Goal: Find specific fact: Find specific fact

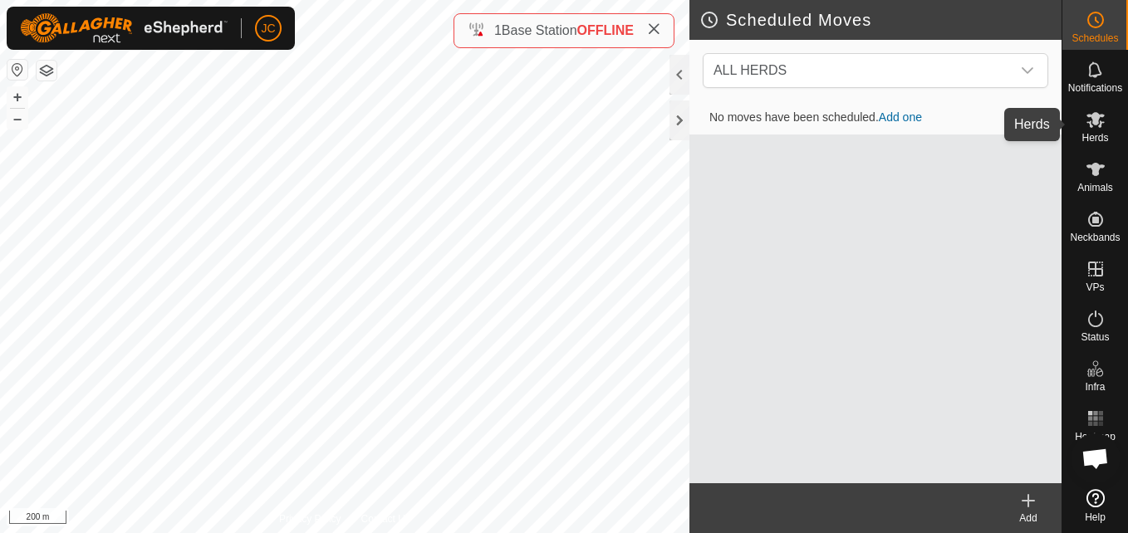
click at [1118, 115] on div "Herds" at bounding box center [1096, 125] width 66 height 50
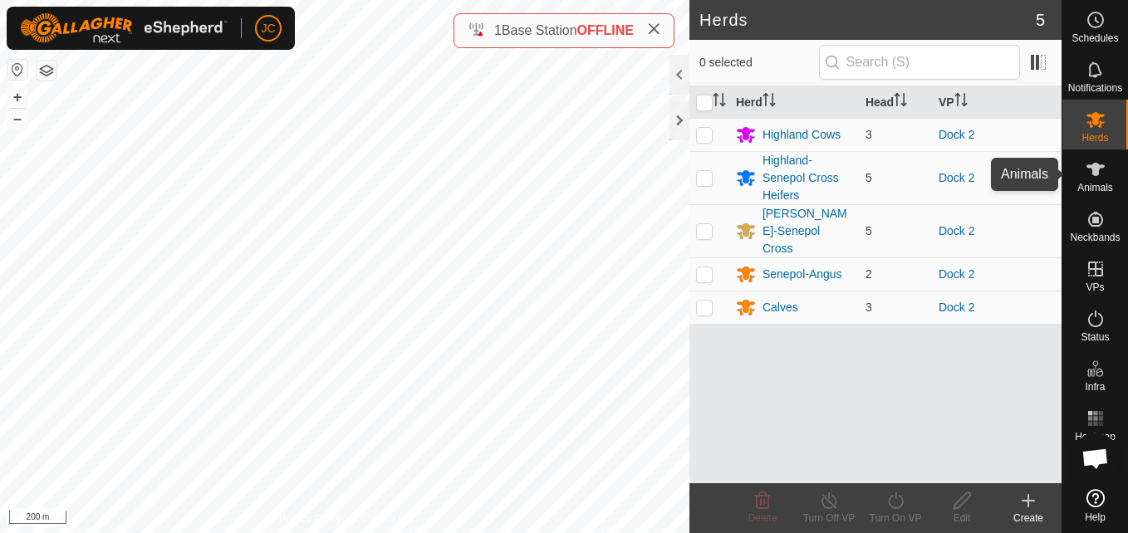
click at [1096, 174] on icon at bounding box center [1096, 169] width 18 height 13
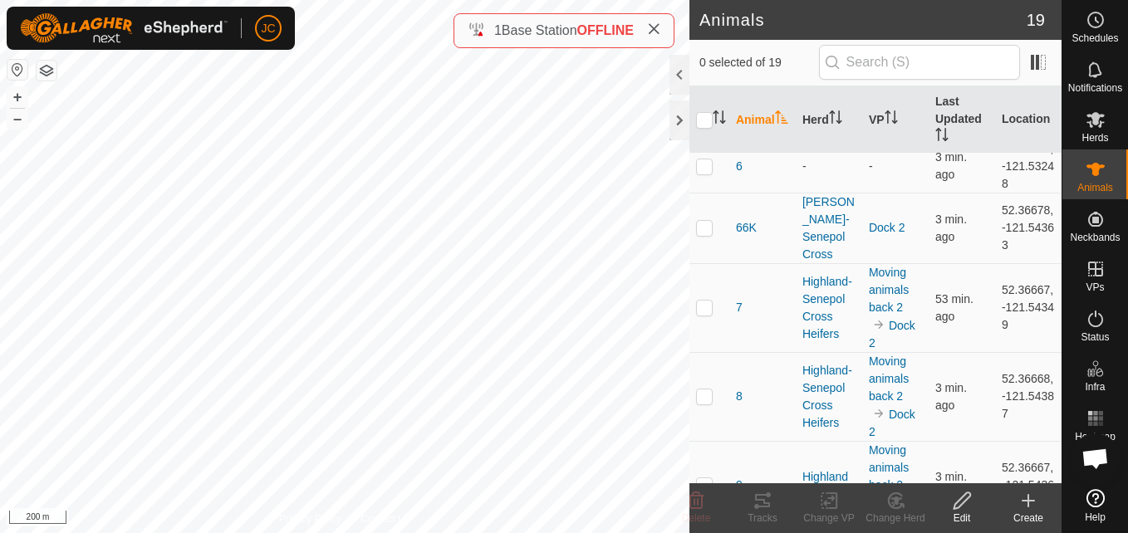
scroll to position [1025, 0]
click at [1010, 235] on td "52.36678, -121.54363" at bounding box center [1028, 229] width 66 height 71
copy td "52.36678"
click at [1002, 243] on td "52.36678, -121.54363" at bounding box center [1028, 229] width 66 height 71
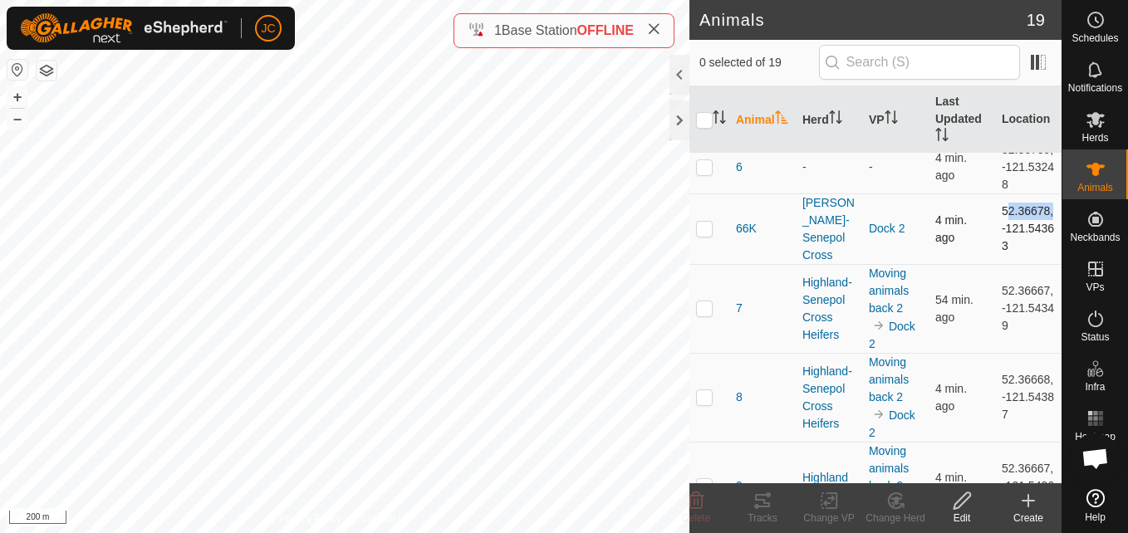
click at [1002, 243] on td "52.36678, -121.54363" at bounding box center [1028, 229] width 66 height 71
drag, startPoint x: 990, startPoint y: 273, endPoint x: 1008, endPoint y: 297, distance: 30.4
click at [1008, 264] on td "52.36678, -121.54363" at bounding box center [1028, 229] width 66 height 71
copy td "-121.54363"
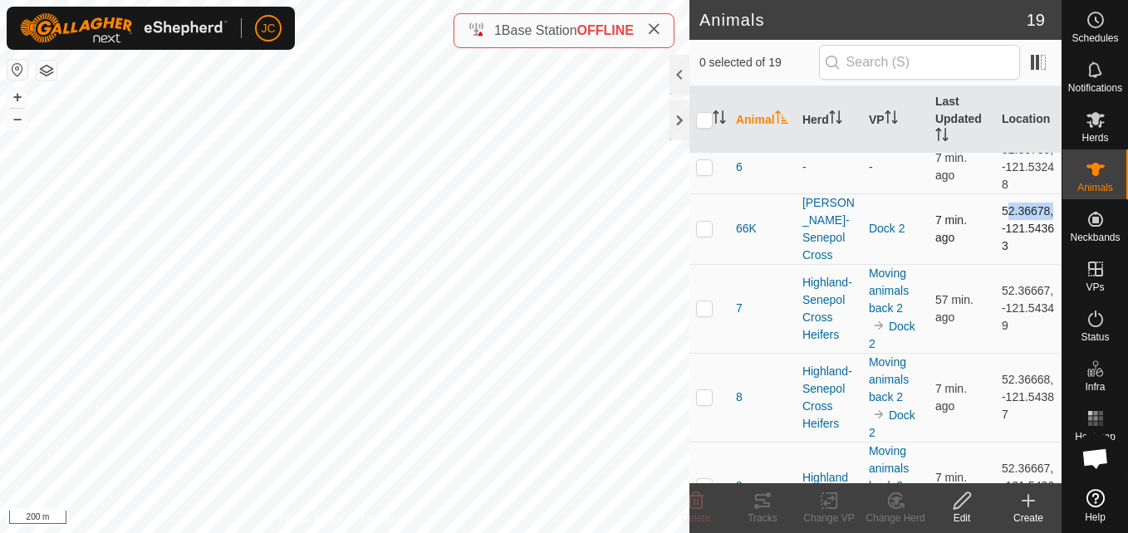
drag, startPoint x: 1045, startPoint y: 238, endPoint x: 988, endPoint y: 247, distance: 57.9
click at [995, 247] on td "52.36678, -121.54363" at bounding box center [1028, 229] width 66 height 71
click at [1007, 241] on td "52.36678, -121.54363" at bounding box center [1028, 229] width 66 height 71
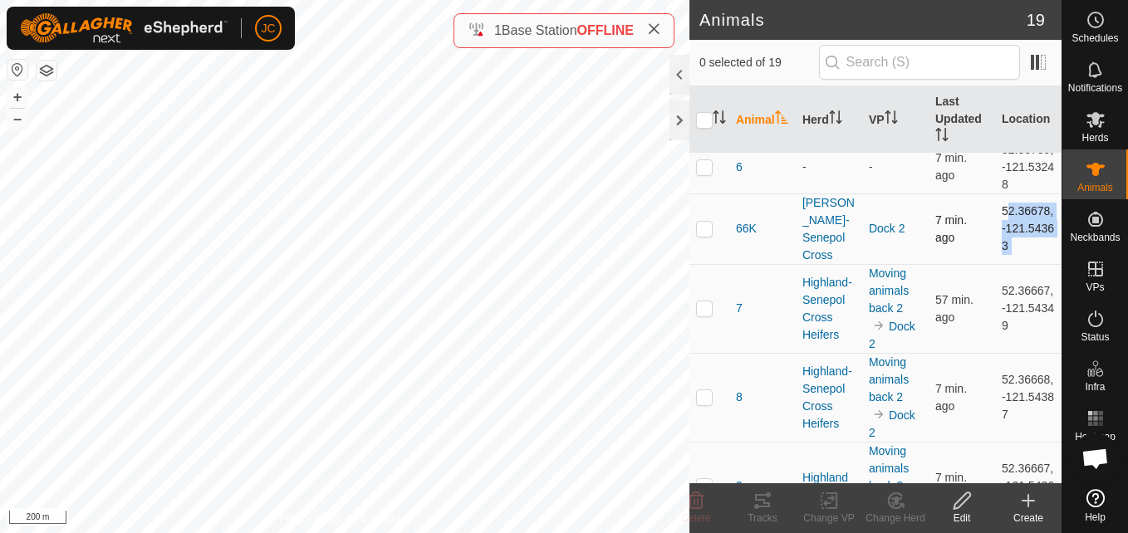
click at [1007, 241] on td "52.36678, -121.54363" at bounding box center [1028, 229] width 66 height 71
click at [995, 235] on td "52.36678, -121.54363" at bounding box center [1028, 229] width 66 height 71
drag, startPoint x: 992, startPoint y: 238, endPoint x: 1035, endPoint y: 287, distance: 66.0
click at [1035, 264] on td "52.36678, -121.54363" at bounding box center [1028, 229] width 66 height 71
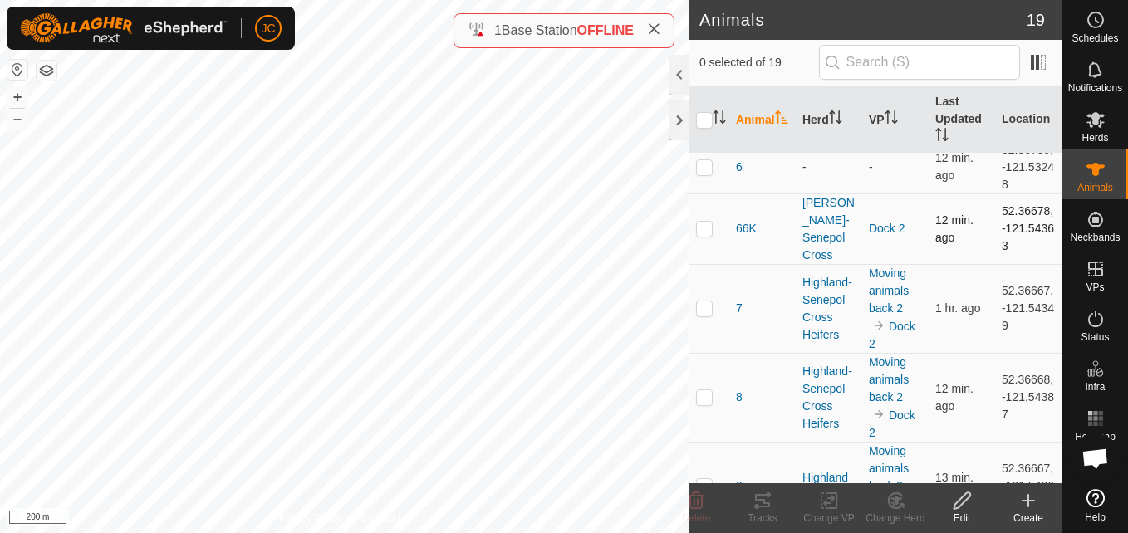
copy td "52.36678, -121.54363"
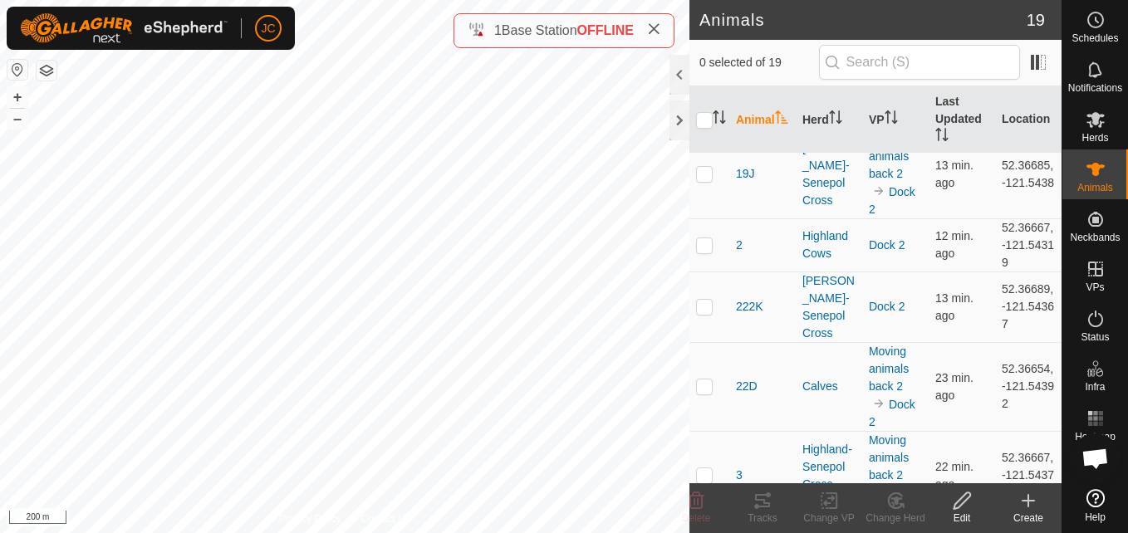
scroll to position [389, 0]
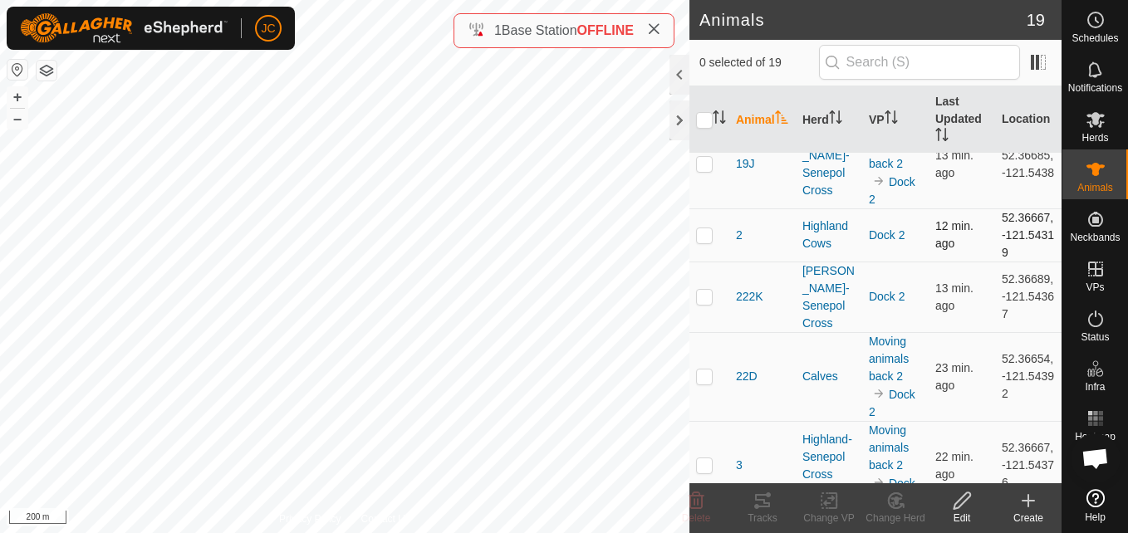
click at [1018, 220] on td "52.36667, -121.54319" at bounding box center [1028, 235] width 66 height 53
drag, startPoint x: 1010, startPoint y: 270, endPoint x: 994, endPoint y: 207, distance: 65.1
click at [994, 207] on tbody "1 Highland Cows Moving animals back 2 Dock 2 26 min. ago 52.36667, -121.5438 10…" at bounding box center [876, 536] width 372 height 1545
drag, startPoint x: 994, startPoint y: 207, endPoint x: 1003, endPoint y: 245, distance: 39.1
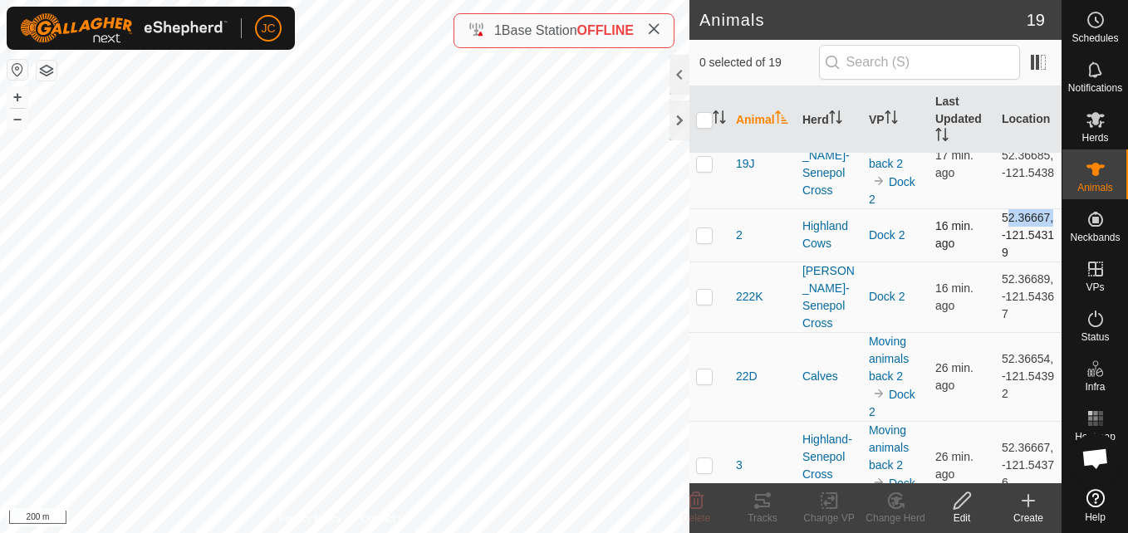
click at [1003, 245] on td "52.36667, -121.54319" at bounding box center [1028, 235] width 66 height 53
drag, startPoint x: 1009, startPoint y: 278, endPoint x: 1000, endPoint y: 268, distance: 14.1
click at [1000, 262] on td "52.36667, -121.54319" at bounding box center [1028, 235] width 66 height 53
click at [1003, 262] on td "52.36667, -121.54319" at bounding box center [1028, 235] width 66 height 53
drag, startPoint x: 1009, startPoint y: 269, endPoint x: 988, endPoint y: 217, distance: 56.3
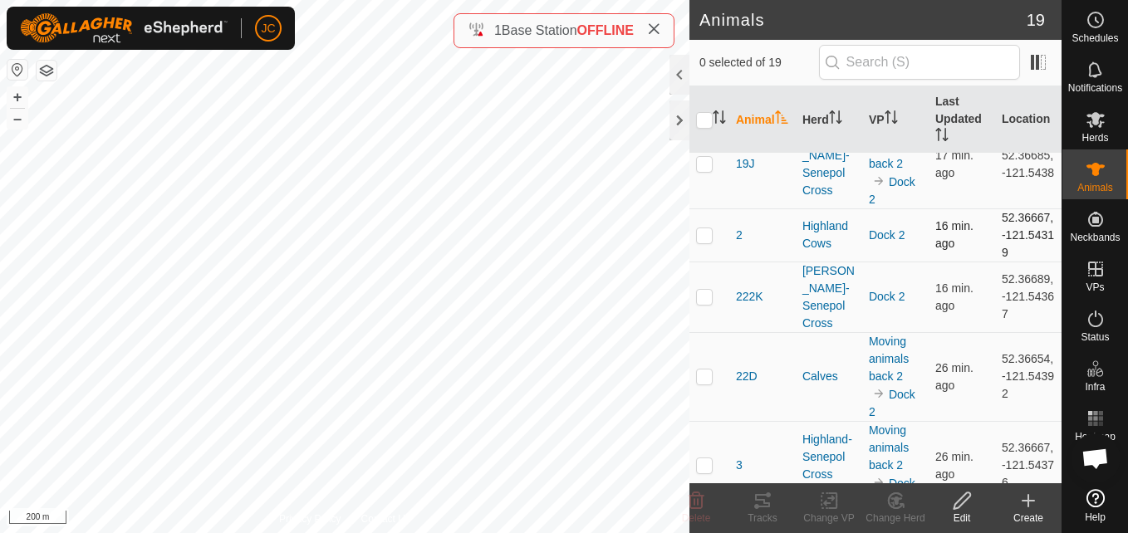
click at [995, 217] on td "52.36667, -121.54319" at bounding box center [1028, 235] width 66 height 53
copy td "52.36667, -121.54319"
